Goal: Task Accomplishment & Management: Use online tool/utility

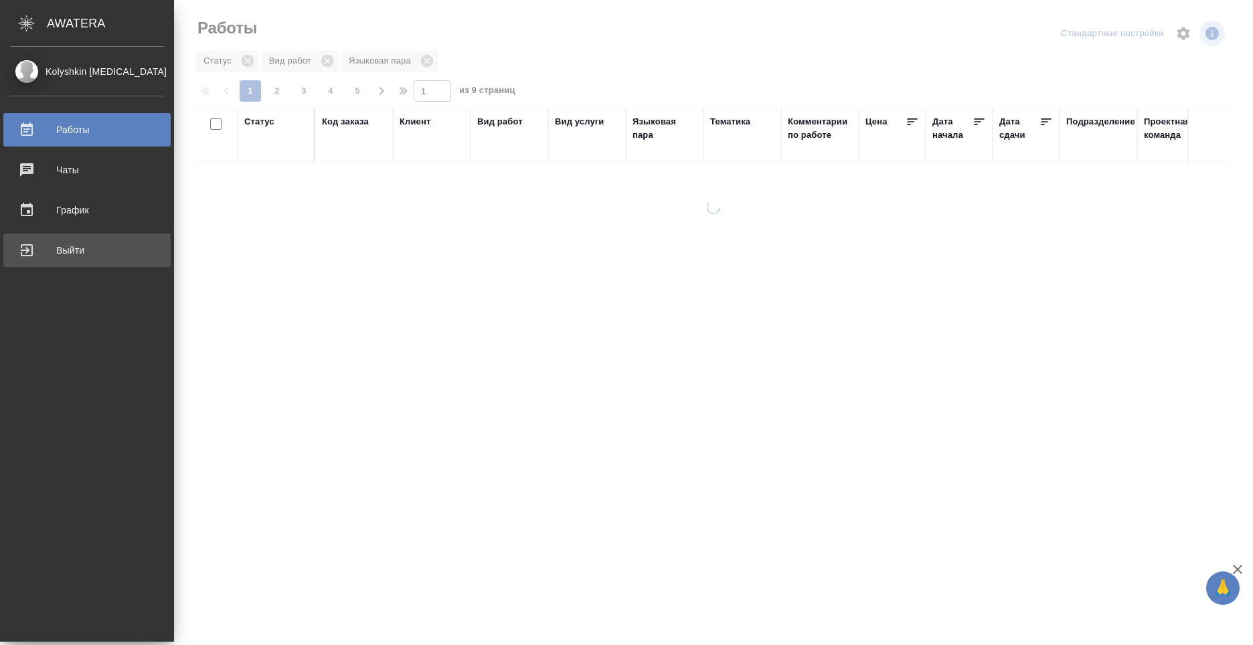
click at [25, 250] on div "Выйти" at bounding box center [87, 250] width 154 height 20
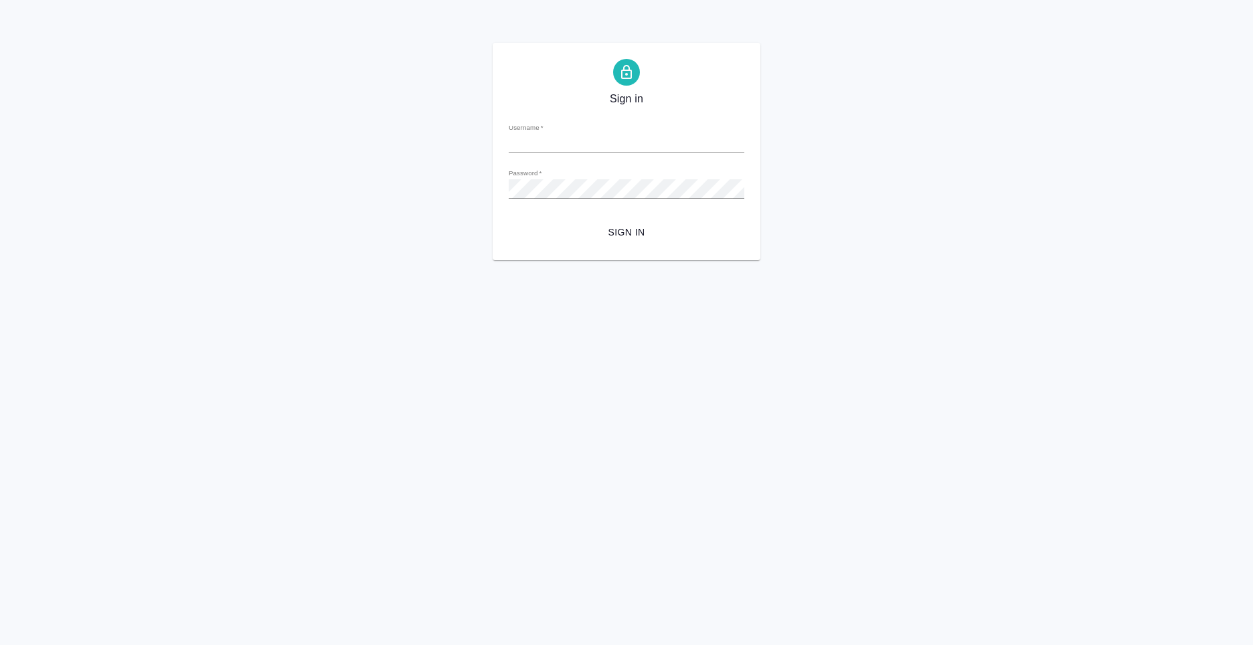
type input "n.kolyshkin@awatera.com"
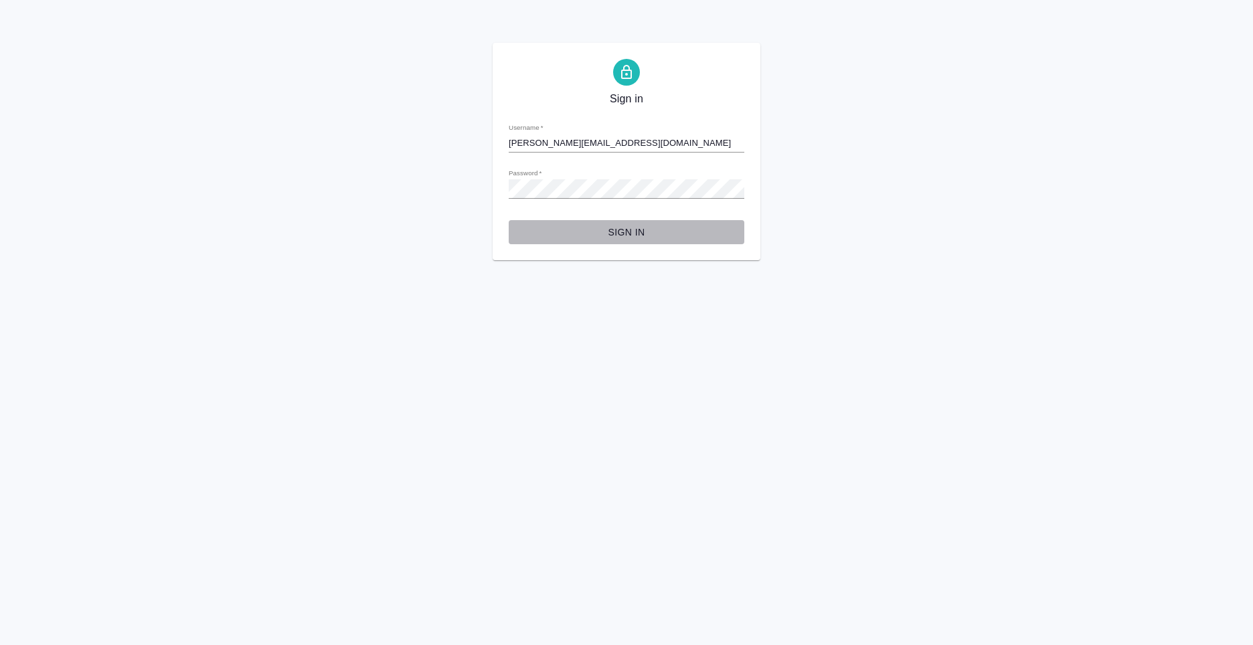
click at [598, 235] on span "Sign in" at bounding box center [626, 232] width 214 height 17
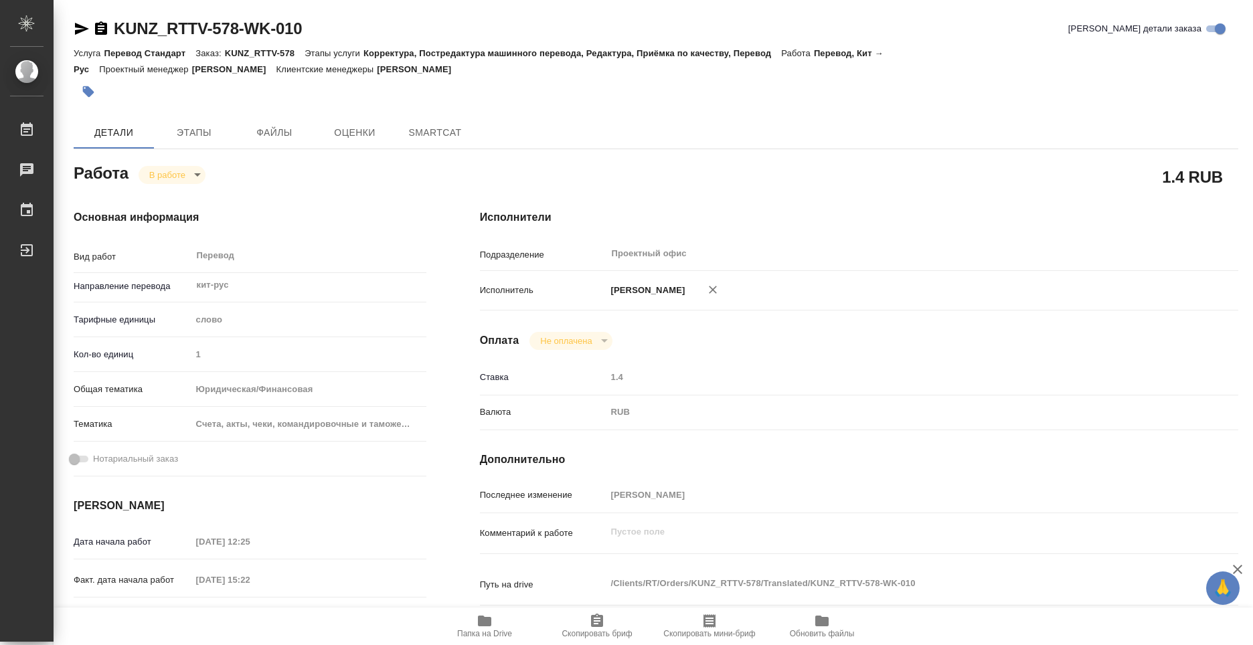
type textarea "x"
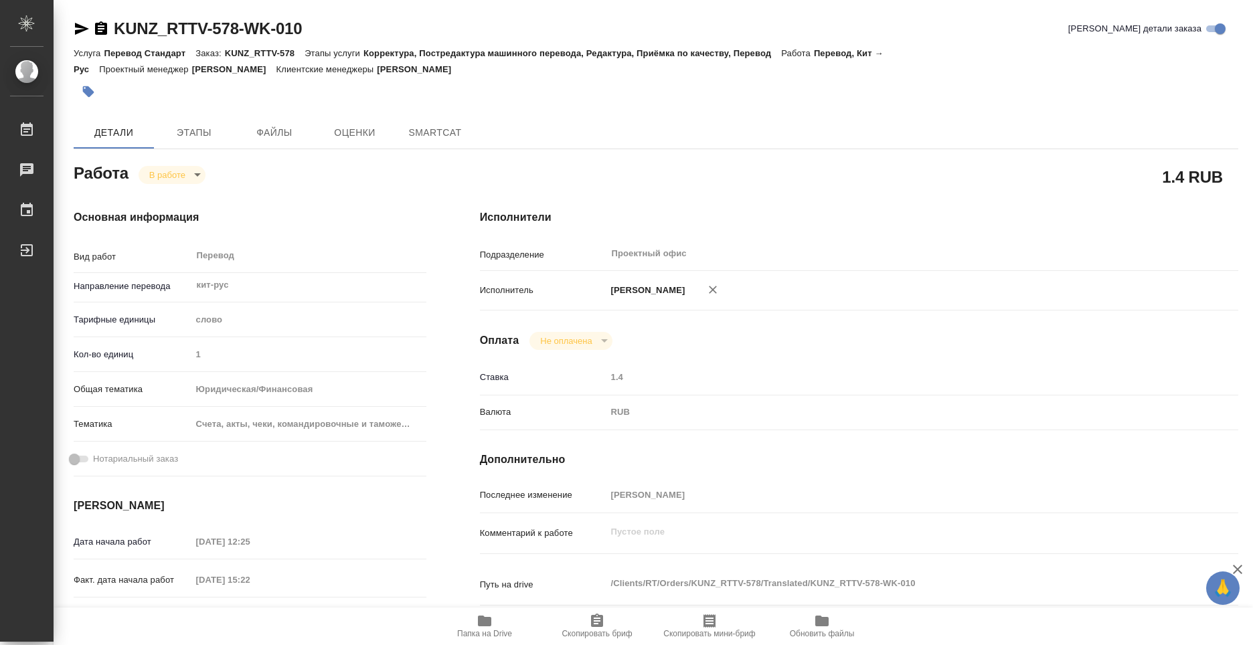
type textarea "x"
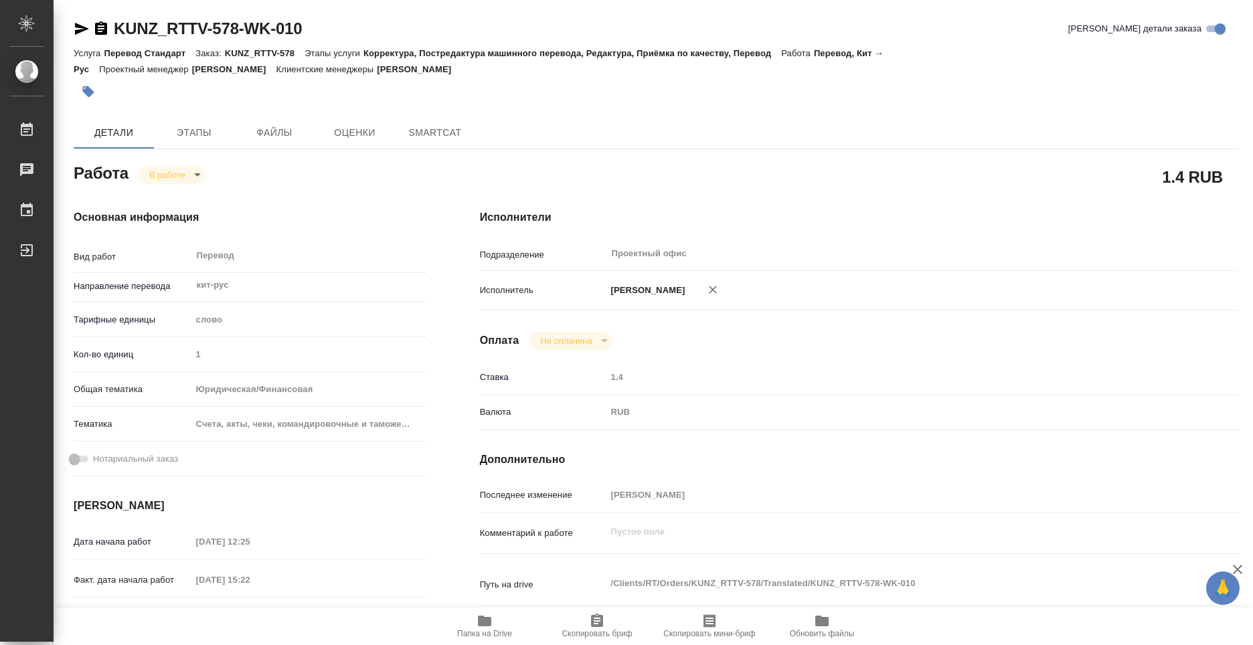
type textarea "x"
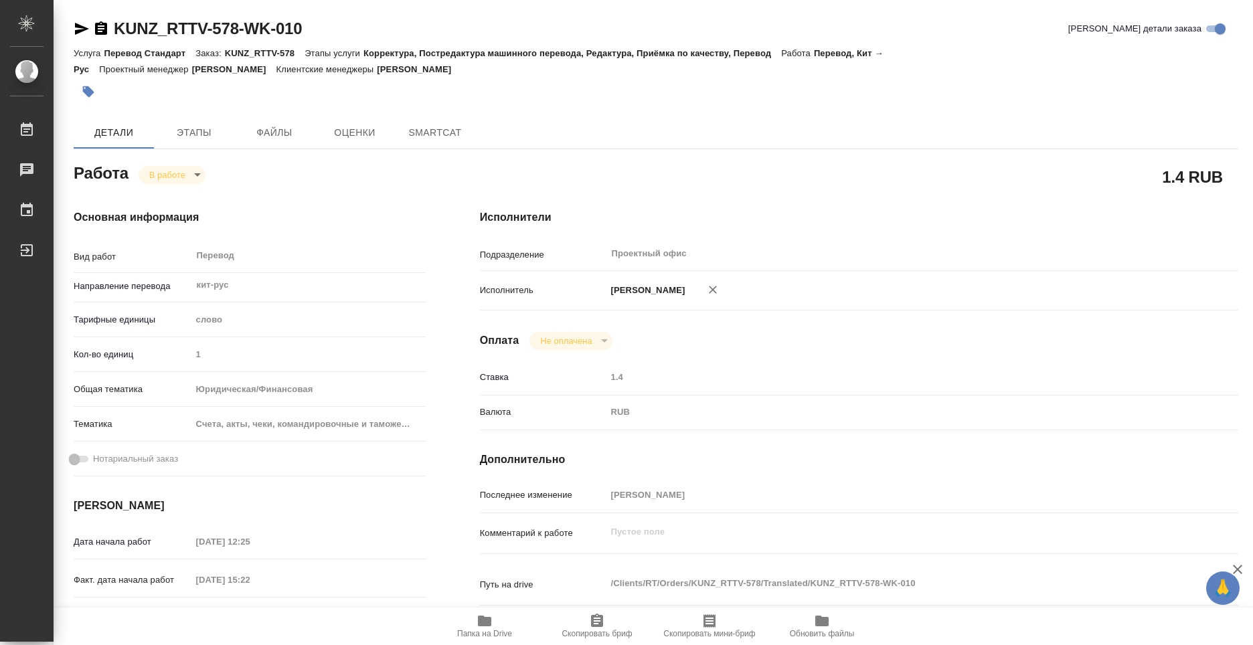
type textarea "x"
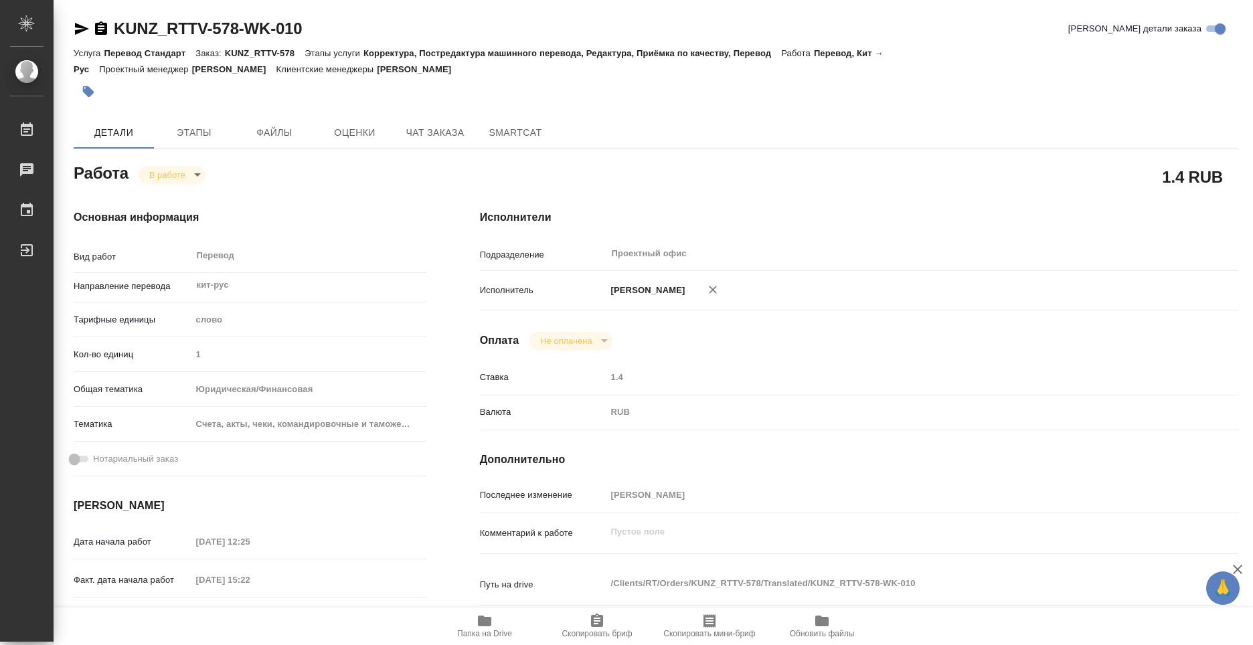
type textarea "x"
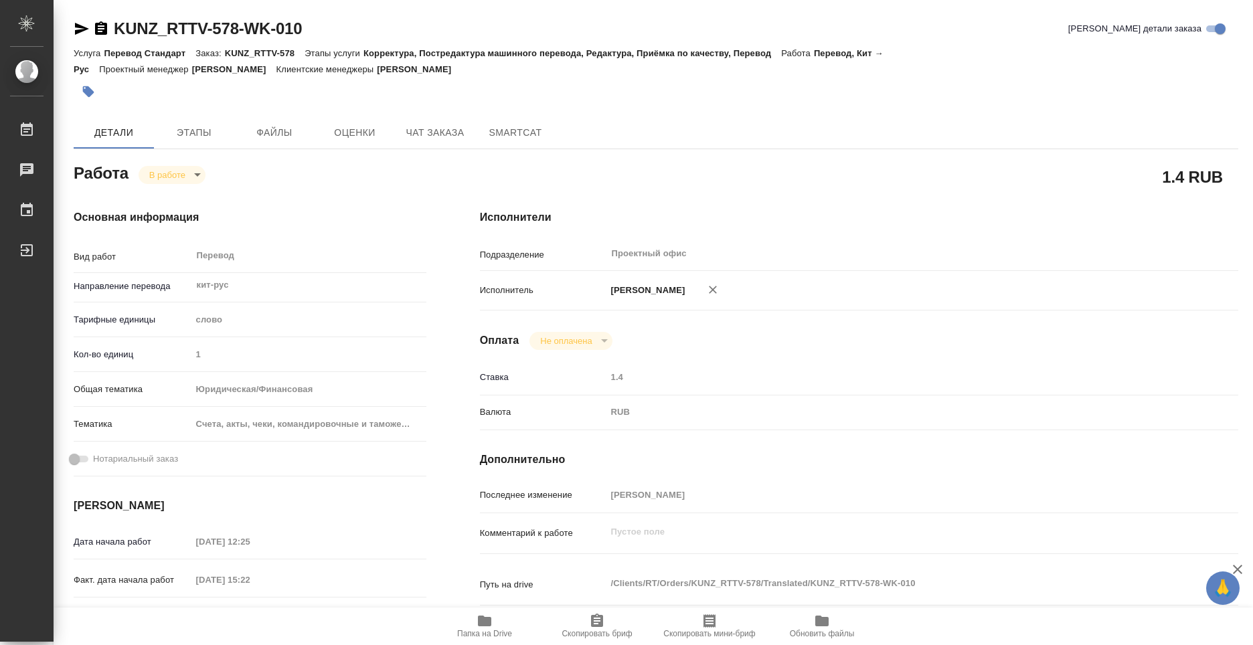
type textarea "x"
